Goal: Task Accomplishment & Management: Complete application form

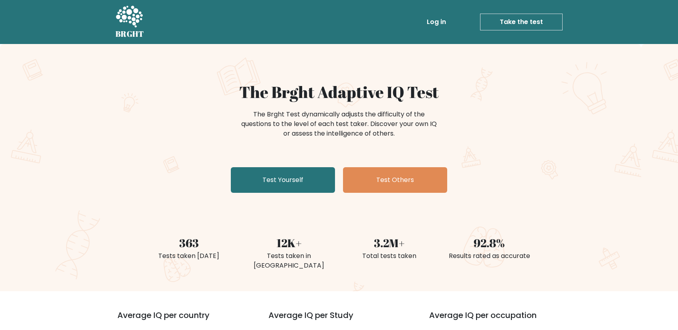
click at [290, 193] on div "The Brght Adaptive IQ Test The Brght Test dynamically adjusts the difficulty of…" at bounding box center [339, 140] width 401 height 114
click at [288, 184] on link "Test Yourself" at bounding box center [283, 180] width 104 height 26
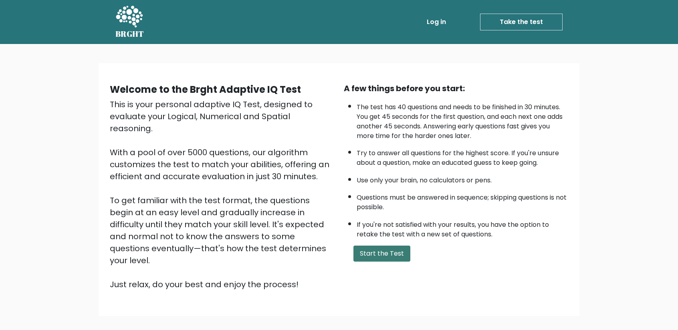
click at [381, 258] on button "Start the Test" at bounding box center [381, 254] width 57 height 16
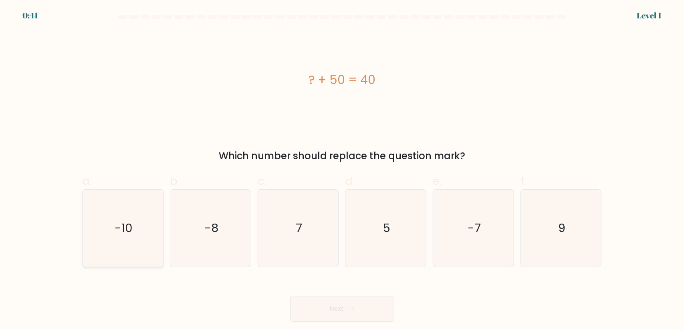
click at [113, 220] on icon "-10" at bounding box center [122, 228] width 77 height 77
click at [342, 171] on input "a. -10" at bounding box center [342, 167] width 0 height 5
radio input "true"
click at [305, 298] on button "Next" at bounding box center [342, 309] width 104 height 26
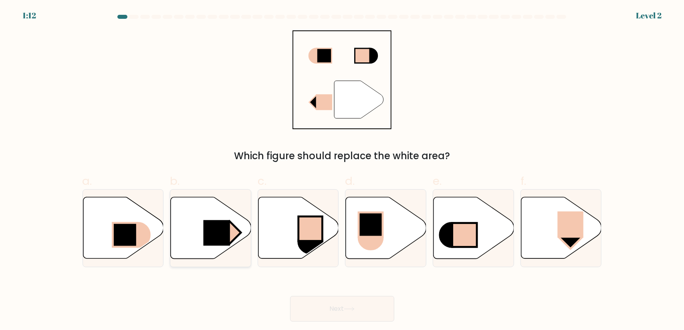
click at [223, 227] on rect at bounding box center [217, 233] width 26 height 26
click at [342, 171] on input "b." at bounding box center [342, 167] width 0 height 5
radio input "true"
click at [353, 296] on button "Next" at bounding box center [342, 309] width 104 height 26
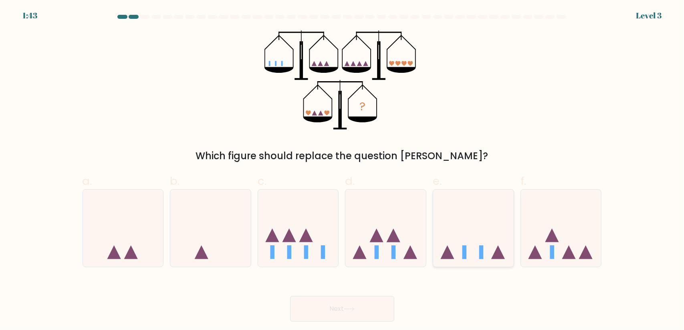
click at [490, 250] on icon at bounding box center [473, 228] width 81 height 66
click at [343, 171] on input "e." at bounding box center [342, 167] width 0 height 5
radio input "true"
click at [371, 311] on button "Next" at bounding box center [342, 309] width 104 height 26
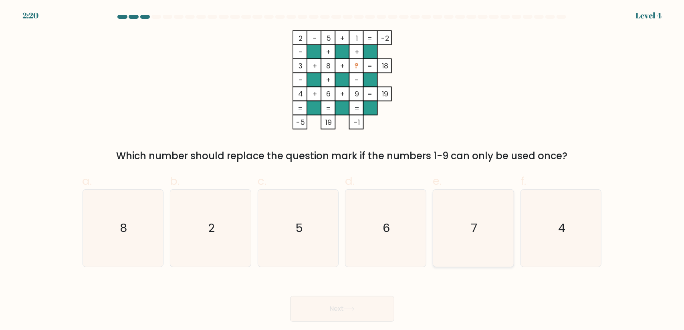
click at [464, 255] on icon "7" at bounding box center [473, 228] width 77 height 77
click at [343, 171] on input "e. 7" at bounding box center [342, 167] width 0 height 5
radio input "true"
click at [353, 317] on button "Next" at bounding box center [342, 309] width 104 height 26
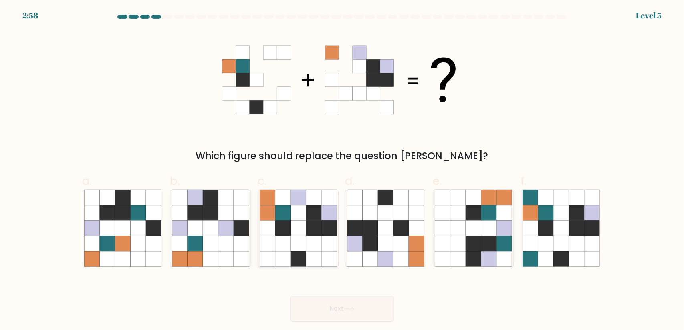
click at [294, 204] on icon at bounding box center [297, 197] width 15 height 15
click at [342, 171] on input "c." at bounding box center [342, 167] width 0 height 5
radio input "true"
click at [326, 318] on button "Next" at bounding box center [342, 309] width 104 height 26
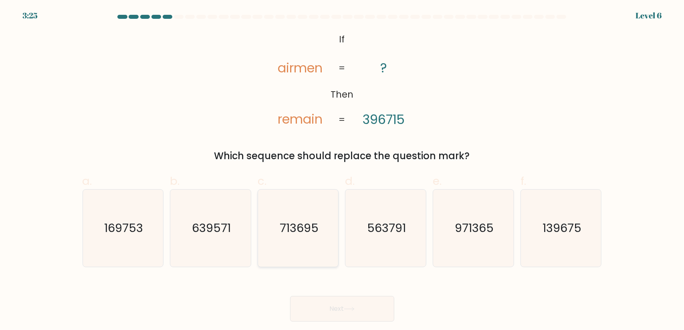
click at [298, 214] on icon "713695" at bounding box center [298, 228] width 77 height 77
click at [342, 171] on input "c. 713695" at bounding box center [342, 167] width 0 height 5
radio input "true"
click at [309, 300] on button "Next" at bounding box center [342, 309] width 104 height 26
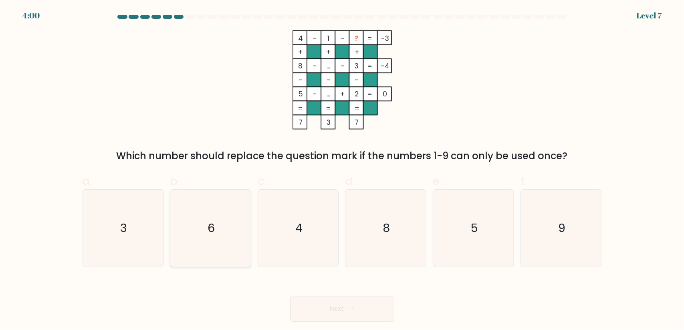
click at [191, 250] on icon "6" at bounding box center [210, 228] width 77 height 77
click at [342, 171] on input "b. 6" at bounding box center [342, 167] width 0 height 5
radio input "true"
click at [320, 308] on button "Next" at bounding box center [342, 309] width 104 height 26
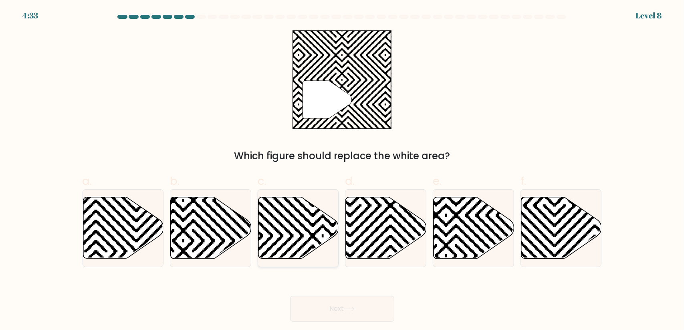
click at [310, 249] on icon at bounding box center [323, 196] width 162 height 162
click at [342, 171] on input "c." at bounding box center [342, 167] width 0 height 5
radio input "true"
click at [377, 311] on button "Next" at bounding box center [342, 309] width 104 height 26
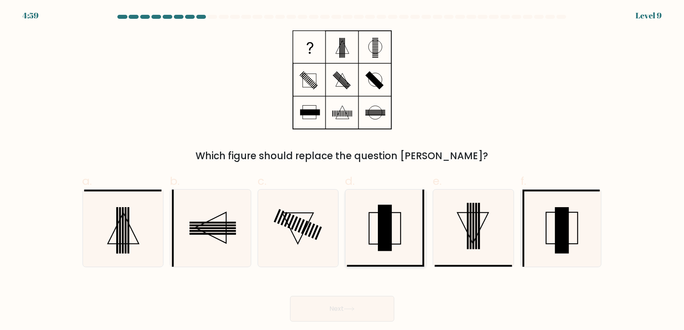
click at [385, 210] on rect at bounding box center [385, 228] width 14 height 46
click at [343, 171] on input "d." at bounding box center [342, 167] width 0 height 5
radio input "true"
click at [584, 241] on icon at bounding box center [560, 228] width 77 height 77
click at [343, 171] on input "f." at bounding box center [342, 167] width 0 height 5
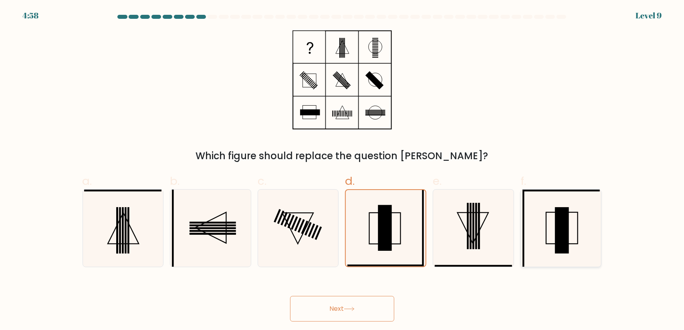
radio input "true"
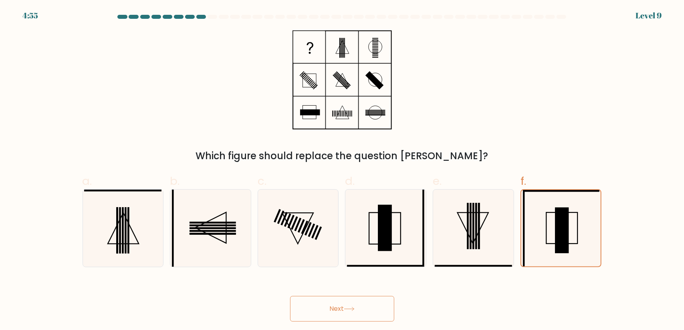
click at [321, 309] on button "Next" at bounding box center [342, 309] width 104 height 26
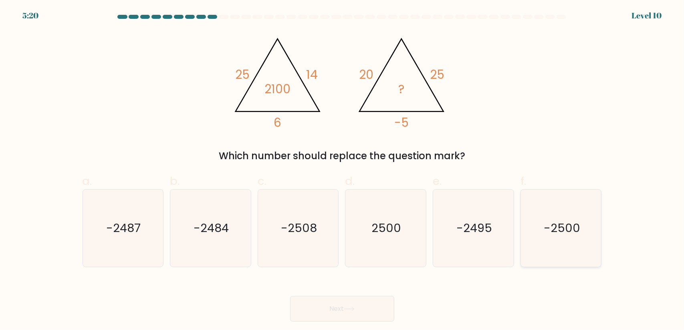
click at [586, 208] on icon "-2500" at bounding box center [560, 228] width 77 height 77
click at [343, 171] on input "f. -2500" at bounding box center [342, 167] width 0 height 5
radio input "true"
click at [382, 302] on button "Next" at bounding box center [342, 309] width 104 height 26
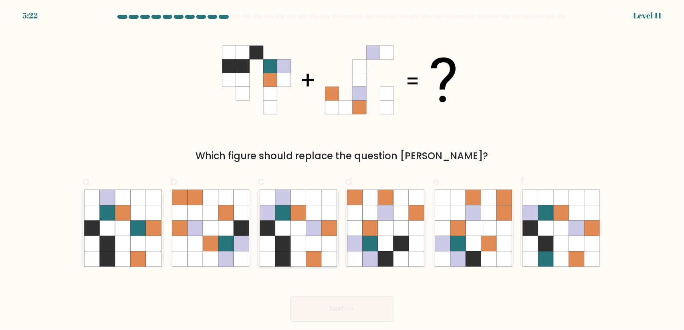
click at [310, 244] on icon at bounding box center [313, 243] width 15 height 15
click at [342, 171] on input "c." at bounding box center [342, 167] width 0 height 5
radio input "true"
click at [332, 309] on button "Next" at bounding box center [342, 309] width 104 height 26
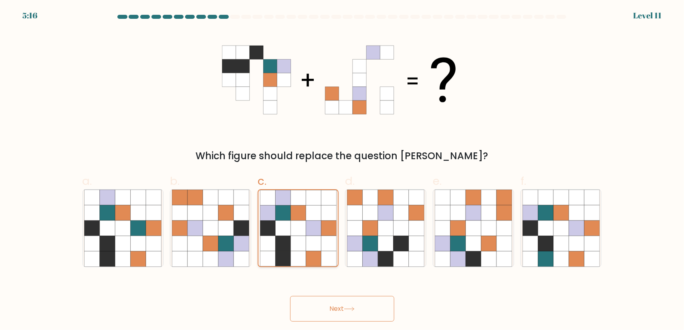
click at [298, 258] on icon at bounding box center [297, 258] width 15 height 15
click at [342, 171] on input "c." at bounding box center [342, 167] width 0 height 5
click at [330, 311] on button "Next" at bounding box center [342, 309] width 104 height 26
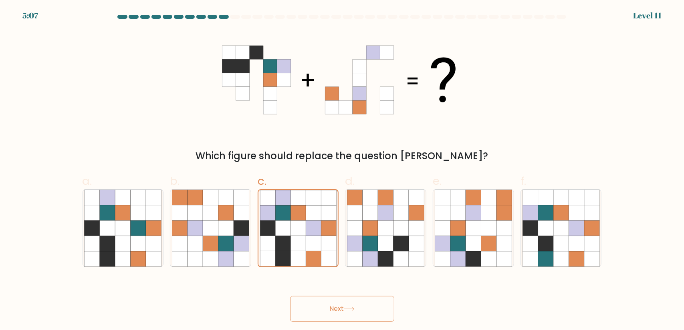
click at [322, 315] on button "Next" at bounding box center [342, 309] width 104 height 26
click at [322, 313] on button "Next" at bounding box center [342, 309] width 104 height 26
drag, startPoint x: 420, startPoint y: 197, endPoint x: 415, endPoint y: 205, distance: 8.7
click at [420, 199] on icon at bounding box center [416, 197] width 15 height 15
click at [343, 171] on input "d." at bounding box center [342, 167] width 0 height 5
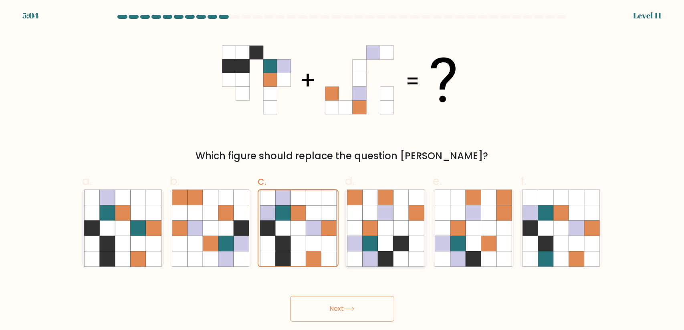
radio input "true"
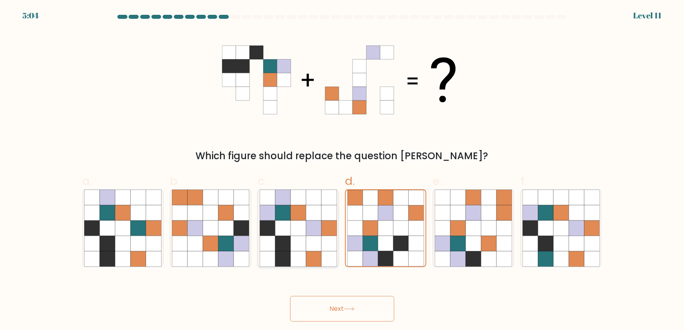
click at [323, 219] on icon at bounding box center [328, 213] width 15 height 15
click at [342, 171] on input "c." at bounding box center [342, 167] width 0 height 5
radio input "true"
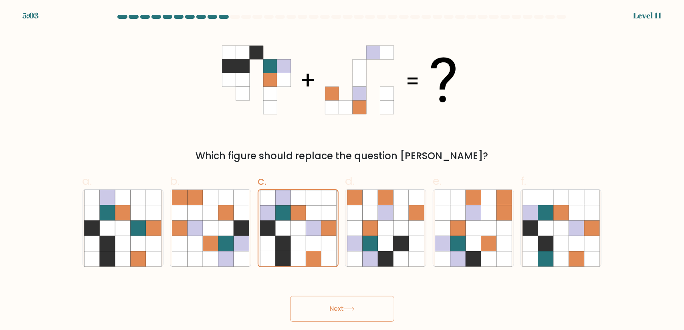
click at [345, 310] on button "Next" at bounding box center [342, 309] width 104 height 26
click at [202, 236] on icon at bounding box center [194, 243] width 15 height 15
click at [342, 171] on input "b." at bounding box center [342, 167] width 0 height 5
radio input "true"
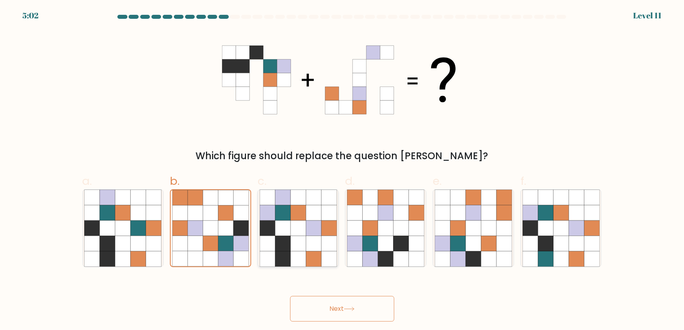
click at [318, 236] on icon at bounding box center [313, 228] width 15 height 15
click at [342, 171] on input "c." at bounding box center [342, 167] width 0 height 5
radio input "true"
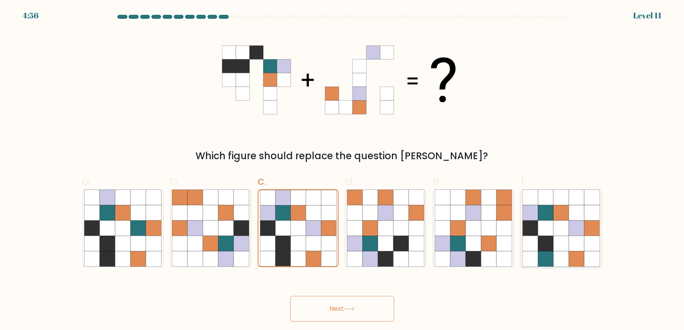
click at [569, 232] on icon at bounding box center [575, 228] width 15 height 15
click at [343, 171] on input "f." at bounding box center [342, 167] width 0 height 5
radio input "true"
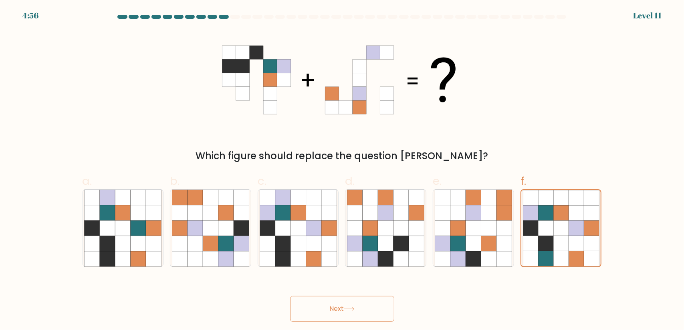
click at [377, 302] on button "Next" at bounding box center [342, 309] width 104 height 26
click at [312, 236] on icon at bounding box center [313, 243] width 15 height 15
click at [342, 171] on input "c." at bounding box center [342, 167] width 0 height 5
radio input "true"
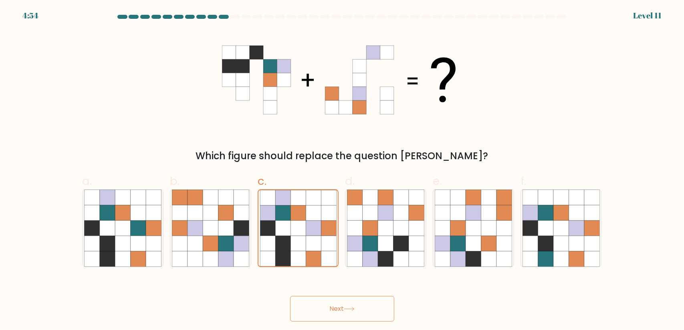
click at [306, 301] on button "Next" at bounding box center [342, 309] width 104 height 26
click at [314, 304] on button "Next" at bounding box center [342, 309] width 104 height 26
drag, startPoint x: 123, startPoint y: 226, endPoint x: 190, endPoint y: 266, distance: 77.6
click at [123, 225] on icon at bounding box center [122, 228] width 15 height 15
click at [342, 171] on input "a." at bounding box center [342, 167] width 0 height 5
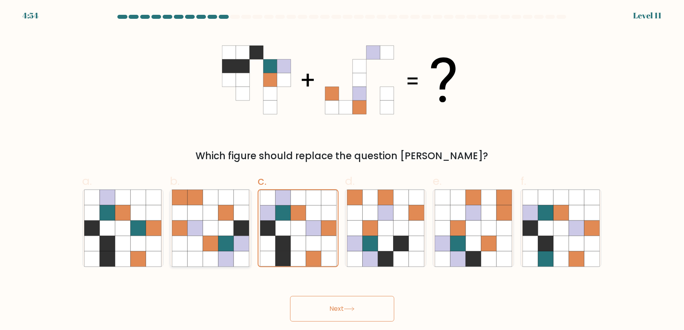
radio input "true"
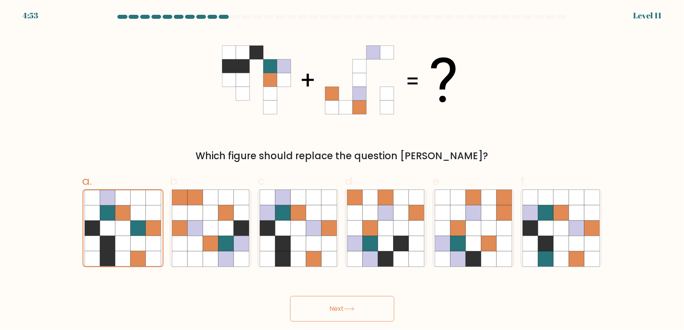
click at [379, 312] on button "Next" at bounding box center [342, 309] width 104 height 26
click at [379, 311] on button "Next" at bounding box center [342, 309] width 104 height 26
click at [325, 237] on icon at bounding box center [328, 243] width 15 height 15
click at [342, 171] on input "c." at bounding box center [342, 167] width 0 height 5
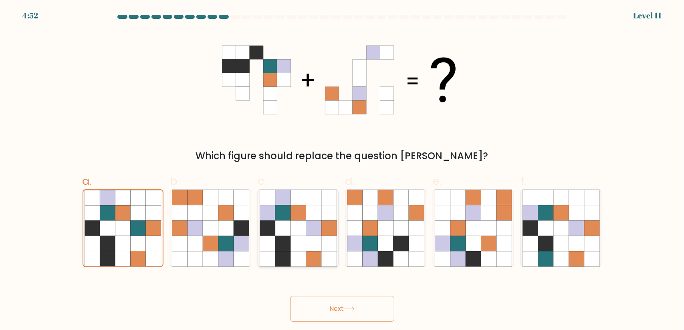
radio input "true"
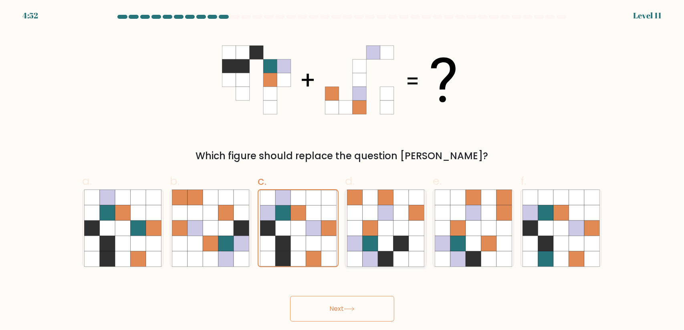
click at [381, 241] on icon at bounding box center [385, 243] width 15 height 15
click at [343, 171] on input "d." at bounding box center [342, 167] width 0 height 5
radio input "true"
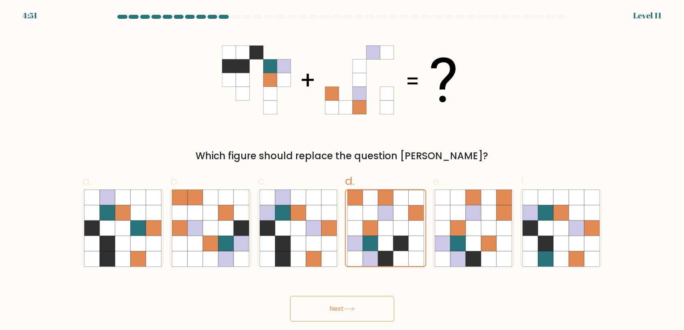
click at [361, 299] on button "Next" at bounding box center [342, 309] width 104 height 26
drag, startPoint x: 287, startPoint y: 218, endPoint x: 340, endPoint y: 302, distance: 100.3
click at [287, 218] on icon at bounding box center [282, 213] width 15 height 15
click at [342, 171] on input "c." at bounding box center [342, 167] width 0 height 5
radio input "true"
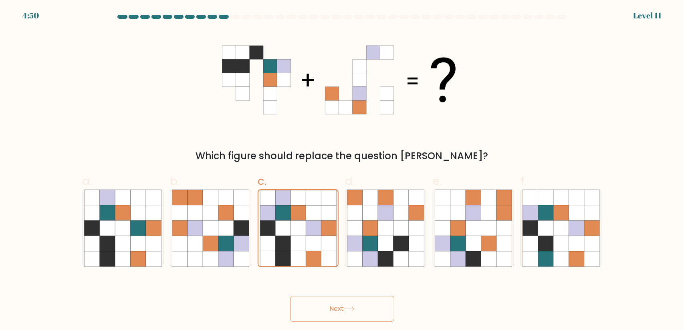
click at [343, 308] on button "Next" at bounding box center [342, 309] width 104 height 26
click at [343, 306] on button "Next" at bounding box center [342, 309] width 104 height 26
click at [345, 302] on button "Next" at bounding box center [342, 309] width 104 height 26
